Goal: Task Accomplishment & Management: Use online tool/utility

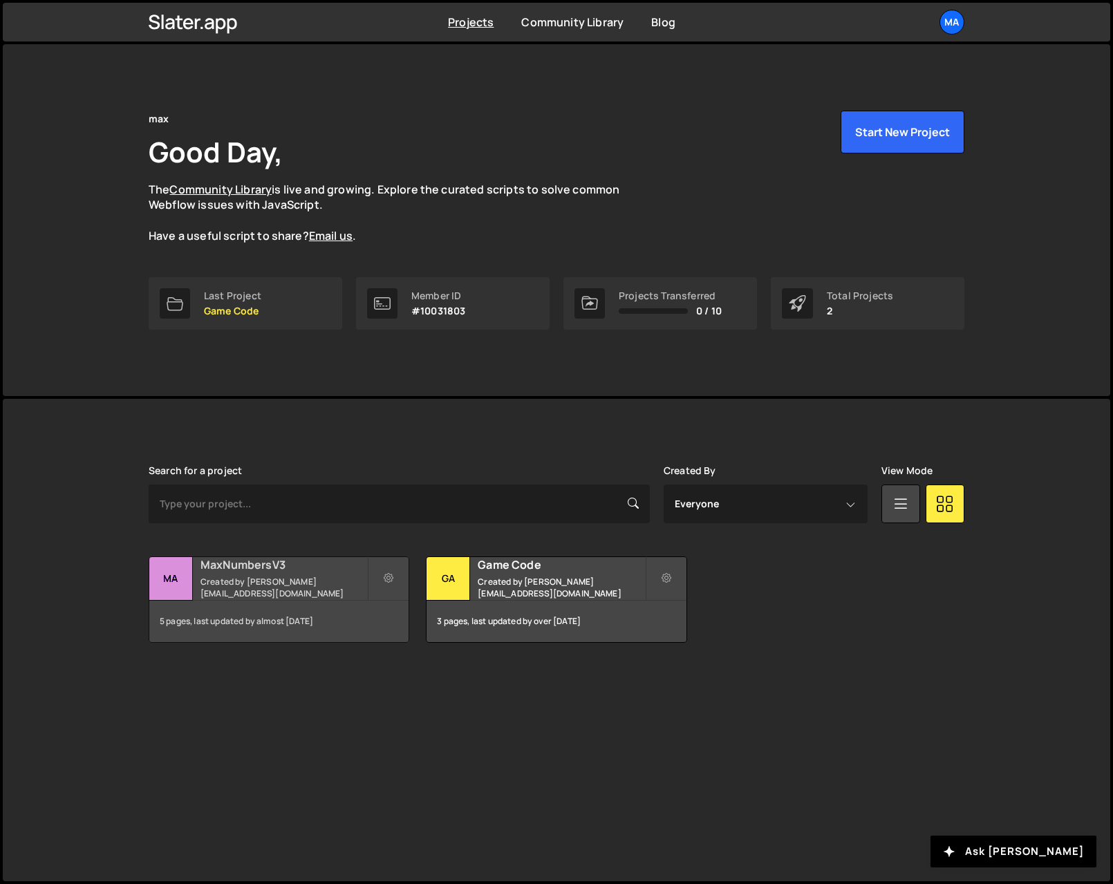
click at [215, 572] on h2 "MaxNumbersV3" at bounding box center [283, 564] width 167 height 15
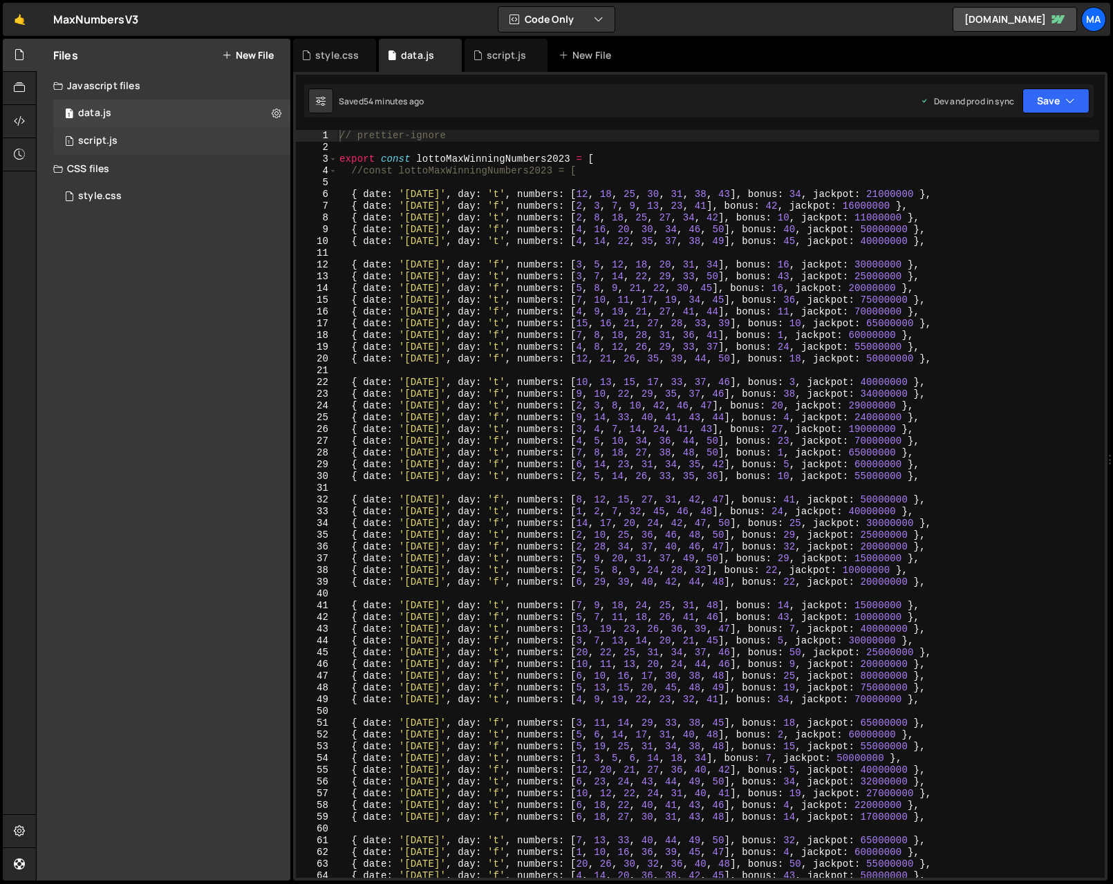
click at [111, 140] on div "script.js" at bounding box center [97, 141] width 39 height 12
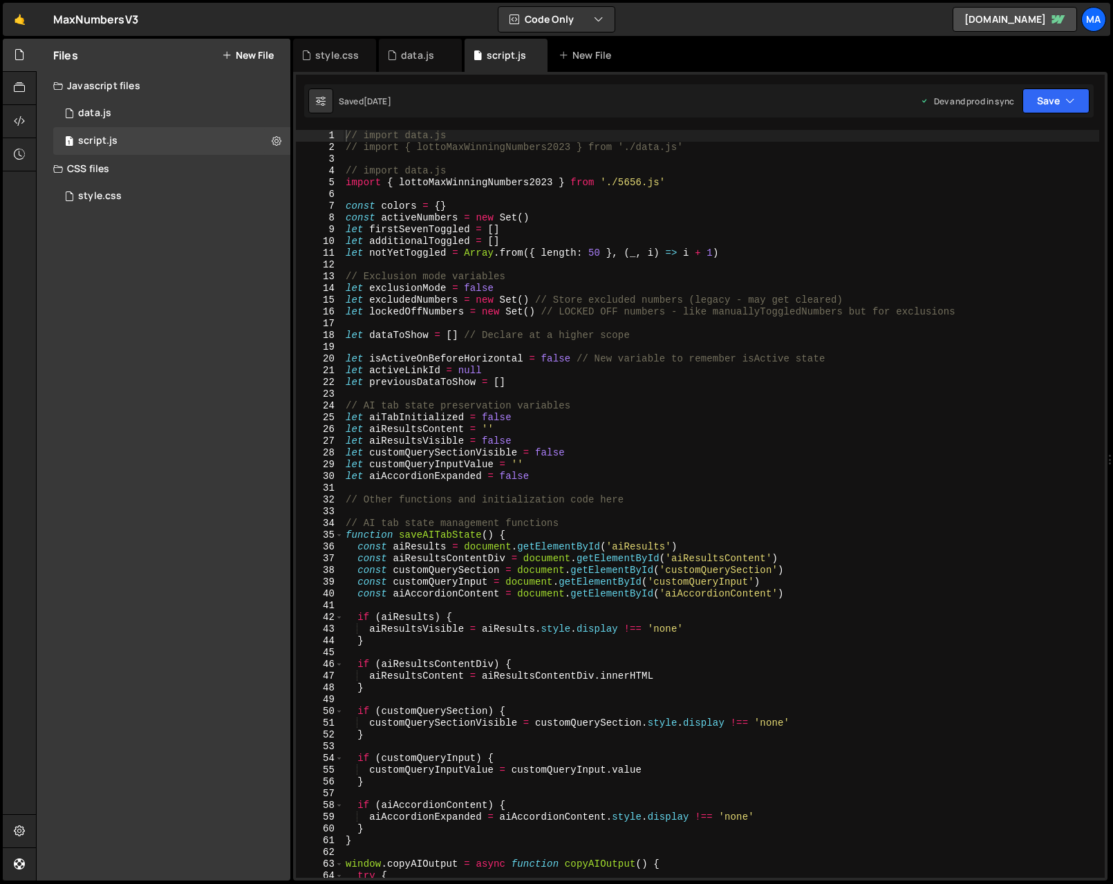
scroll to position [4310, 0]
click at [791, 203] on div "// import data.js // import { lottoMaxWinningNumbers2023 } from './data.js' // …" at bounding box center [721, 516] width 756 height 772
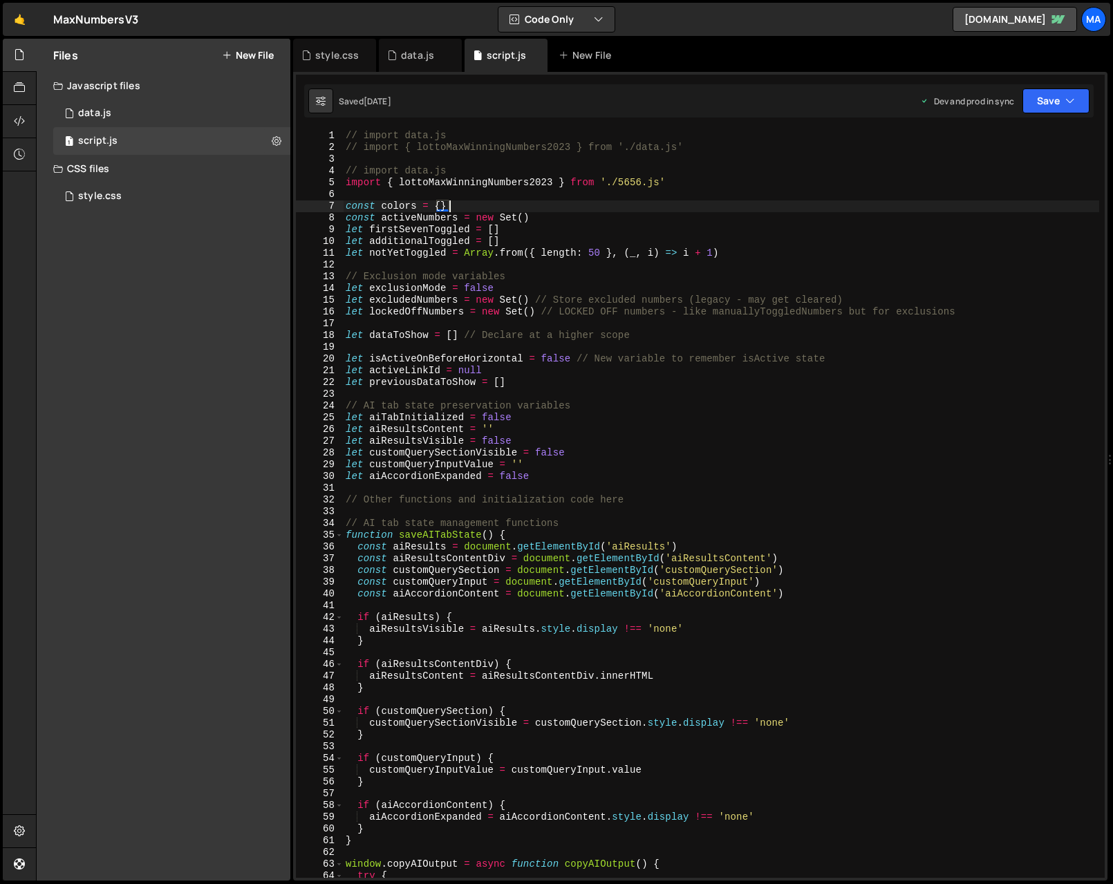
type textarea "}"
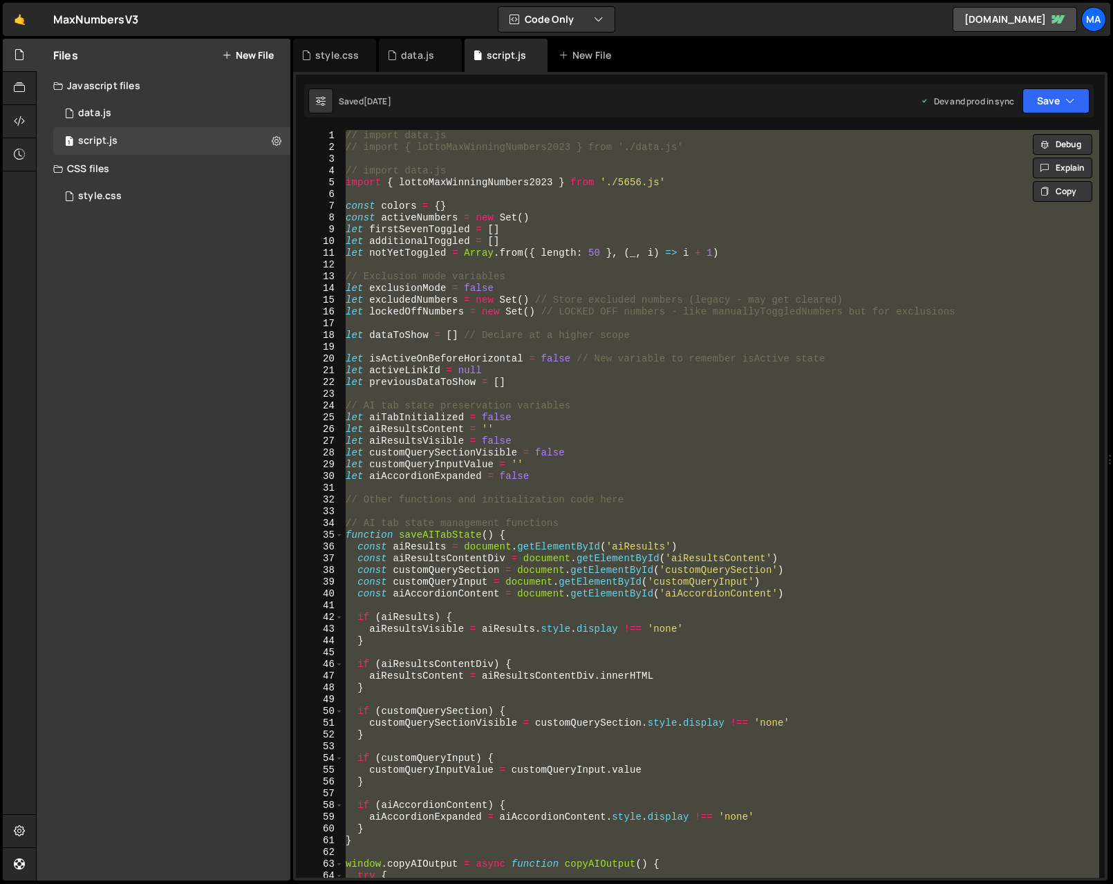
paste textarea
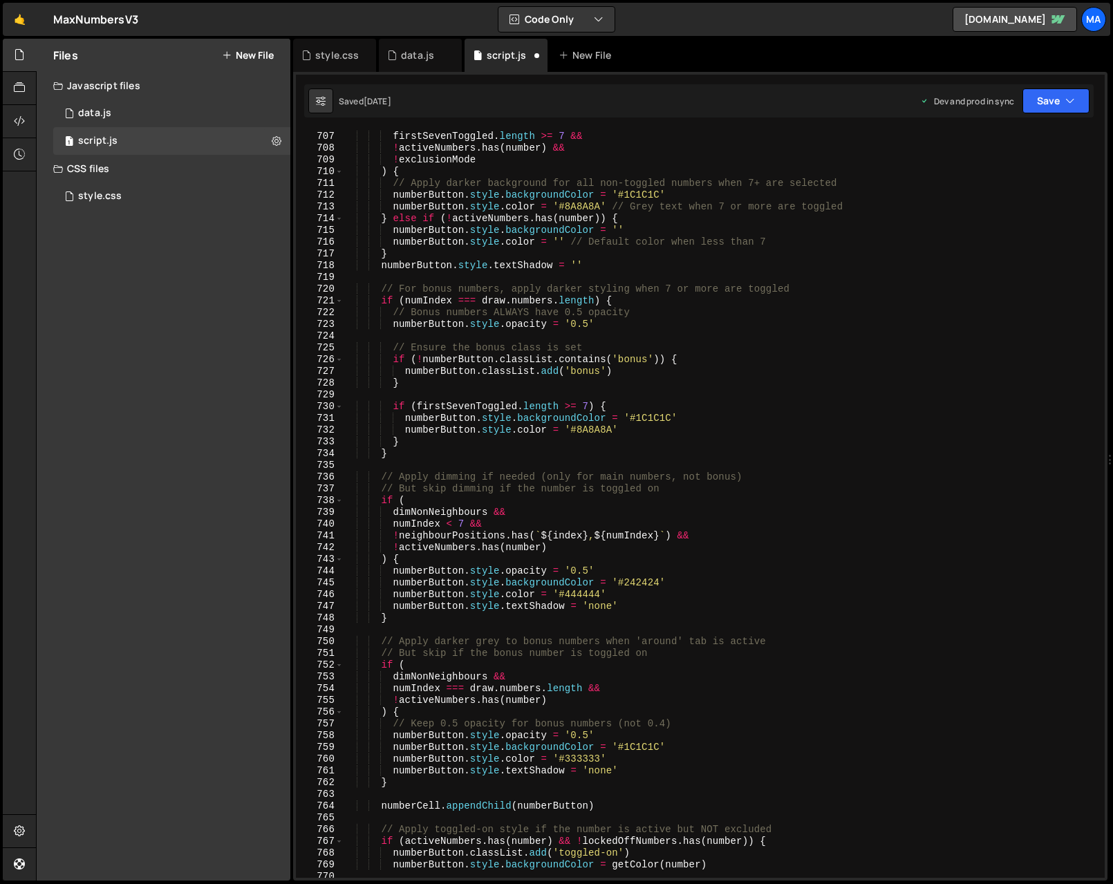
scroll to position [0, 0]
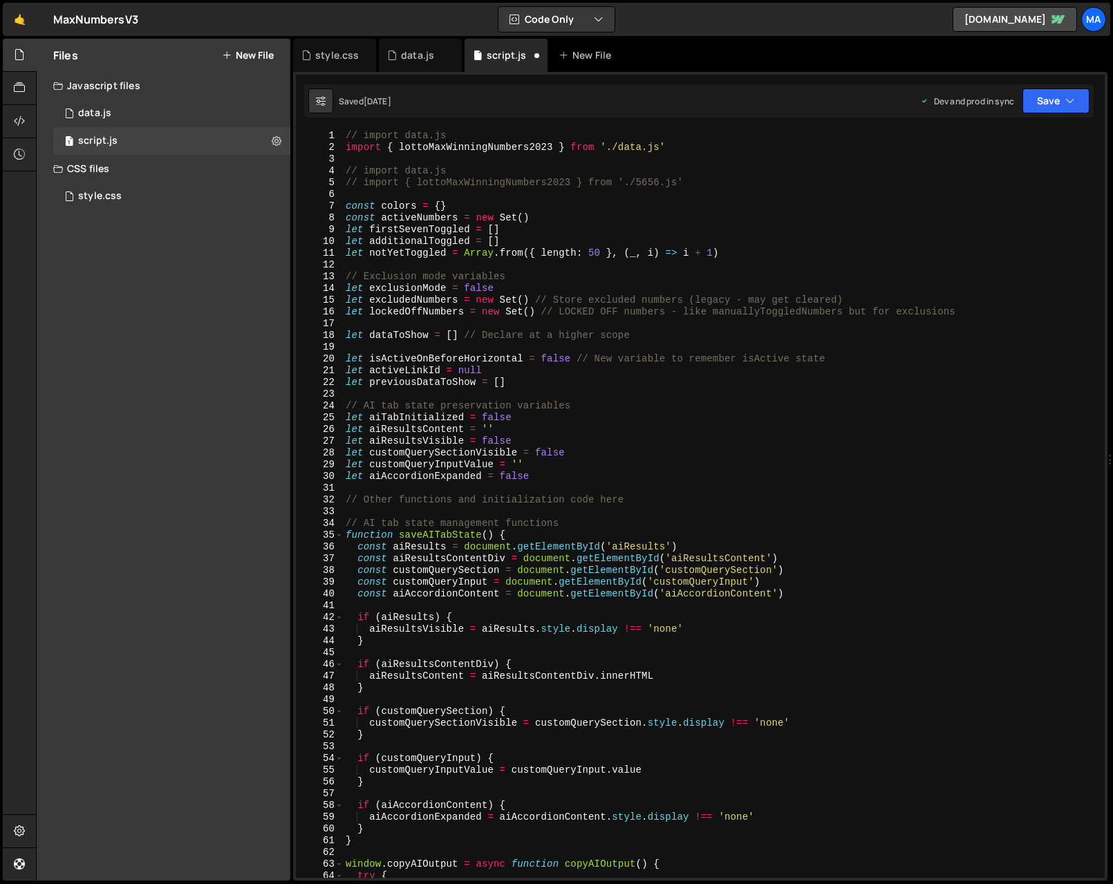
click at [682, 142] on div "// import data.js import { lottoMaxWinningNumbers2023 } from './data.js' // imp…" at bounding box center [721, 516] width 756 height 772
click at [709, 187] on div "// import data.js // import { lottoMaxWinningNumbers2023 } from './data.js' // …" at bounding box center [721, 516] width 756 height 772
type textarea "import { lottoMaxWinningNumbers2023 } from './5656.js'"
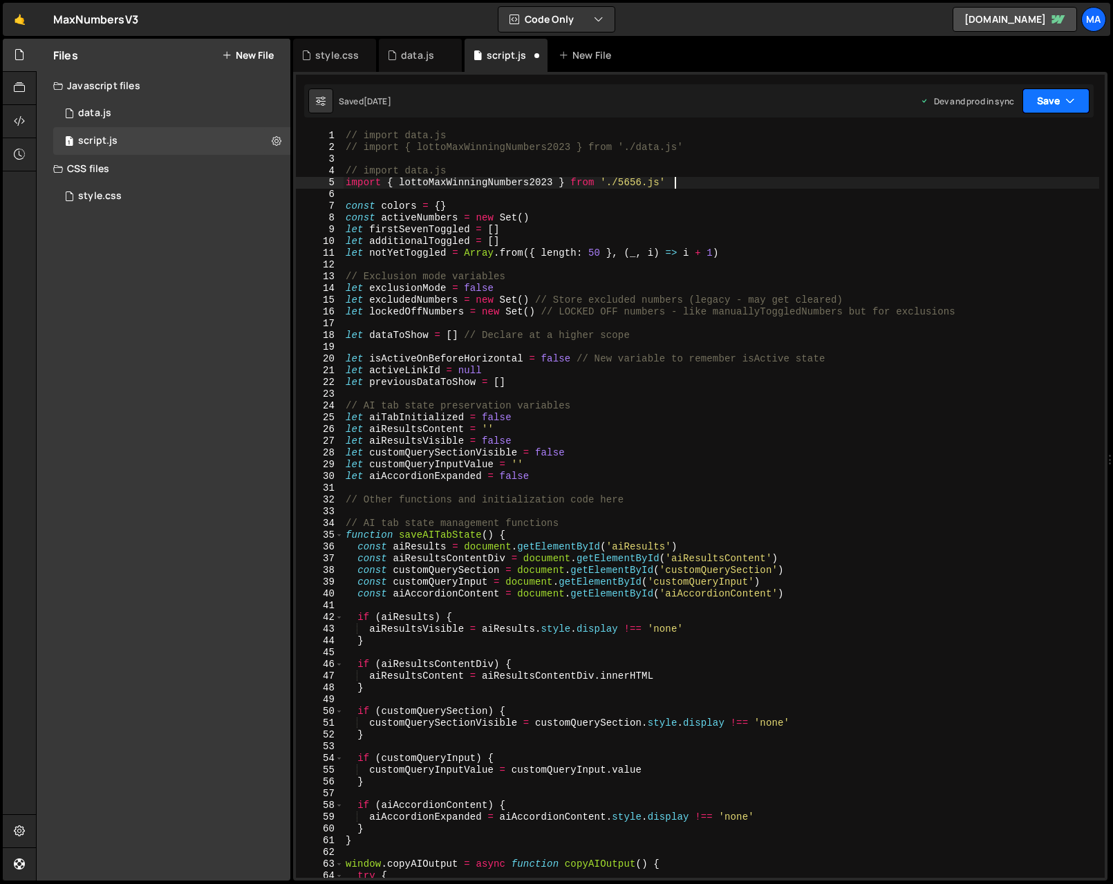
click at [1048, 110] on button "Save" at bounding box center [1056, 100] width 67 height 25
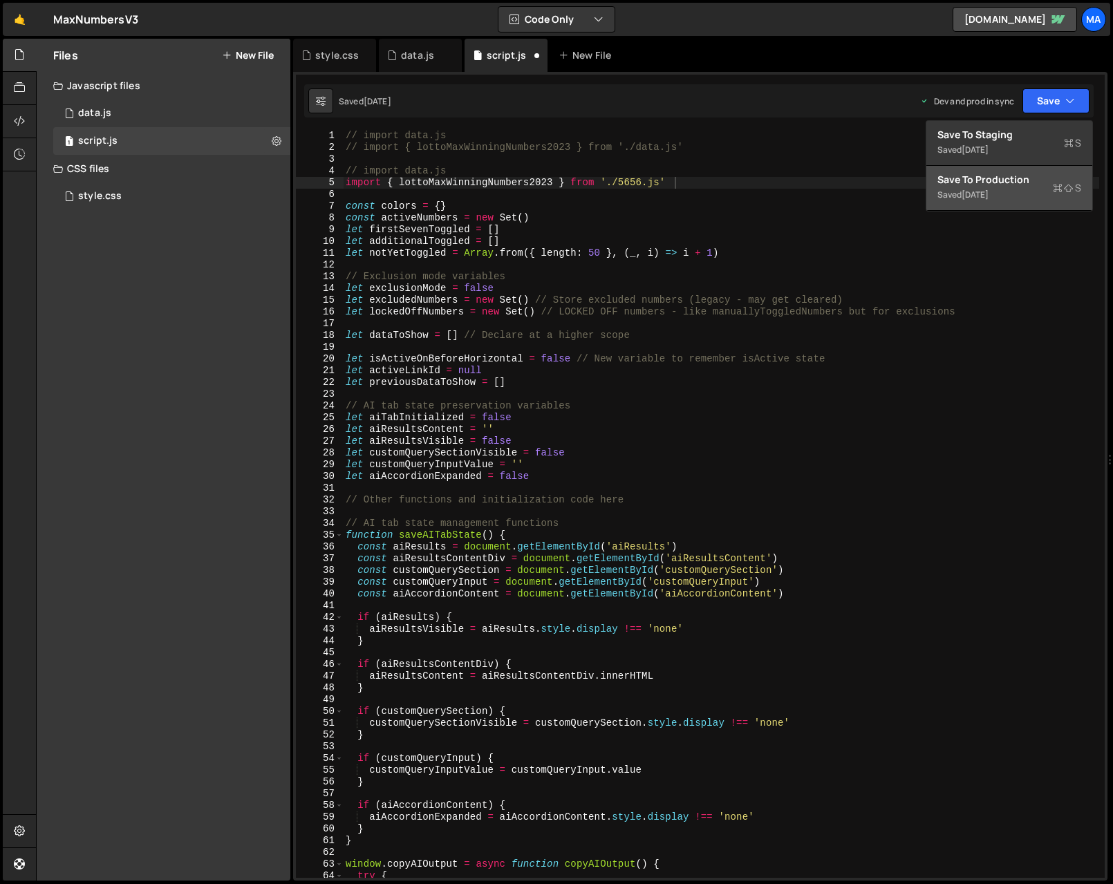
click at [1007, 192] on button "Save to Production S Saved 6 days ago" at bounding box center [1009, 188] width 166 height 45
